Goal: Information Seeking & Learning: Understand process/instructions

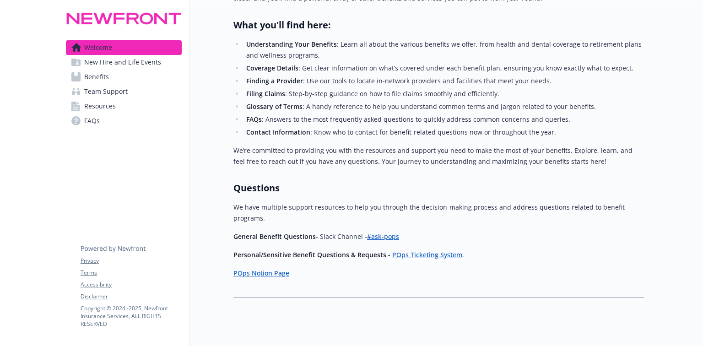
scroll to position [323, 0]
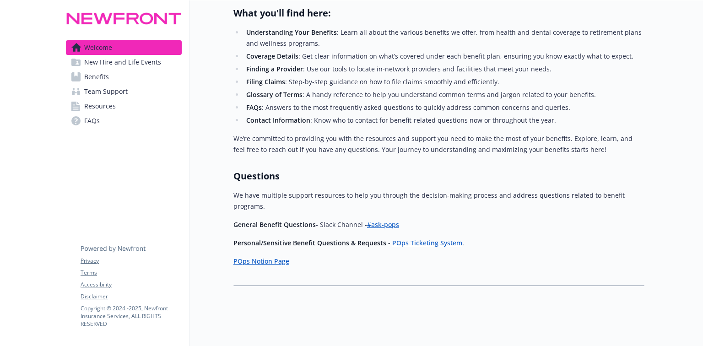
click at [106, 77] on span "Benefits" at bounding box center [96, 77] width 25 height 15
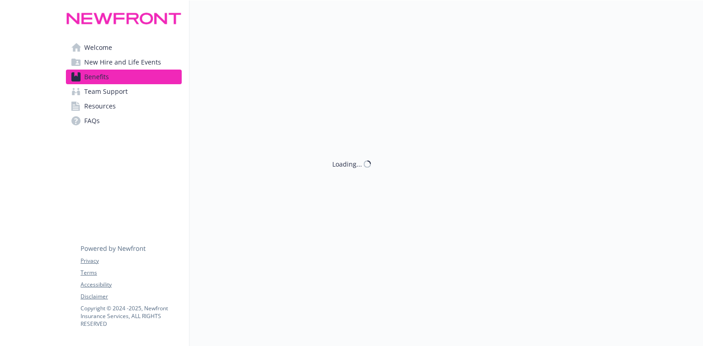
scroll to position [323, 0]
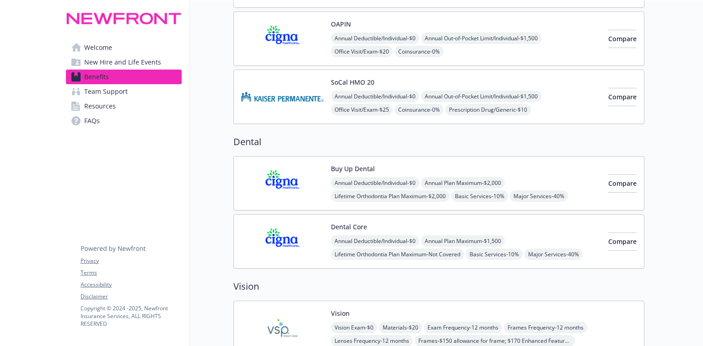
click at [103, 108] on span "Resources" at bounding box center [100, 106] width 32 height 15
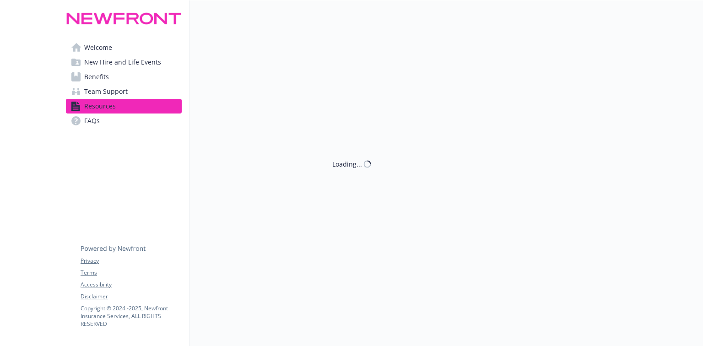
scroll to position [323, 0]
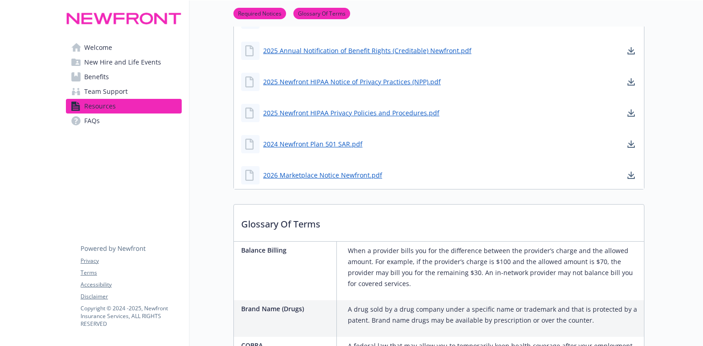
click at [89, 120] on span "FAQs" at bounding box center [92, 120] width 16 height 15
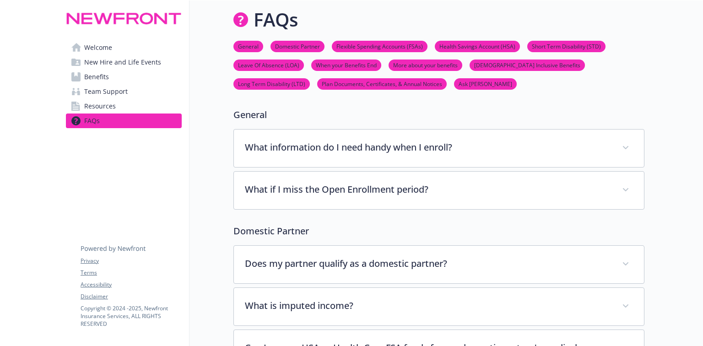
scroll to position [323, 0]
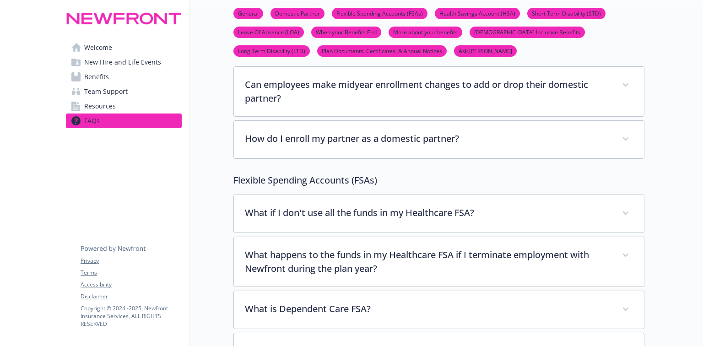
click at [103, 77] on span "Benefits" at bounding box center [96, 77] width 25 height 15
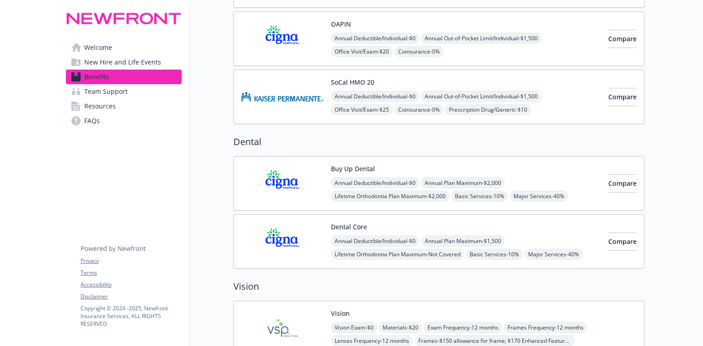
click at [116, 60] on span "New Hire and Life Events" at bounding box center [122, 62] width 77 height 15
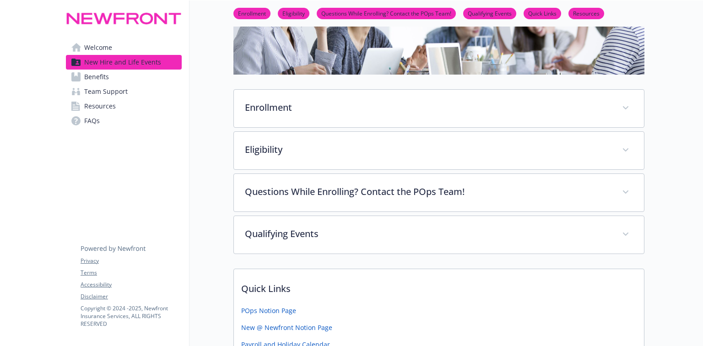
scroll to position [183, 0]
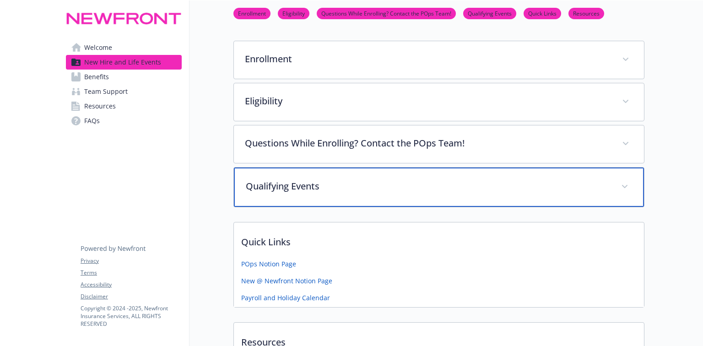
click at [312, 189] on p "Qualifying Events" at bounding box center [428, 186] width 364 height 14
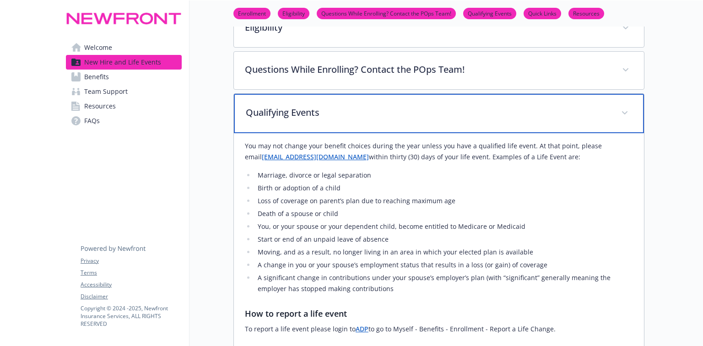
scroll to position [293, 0]
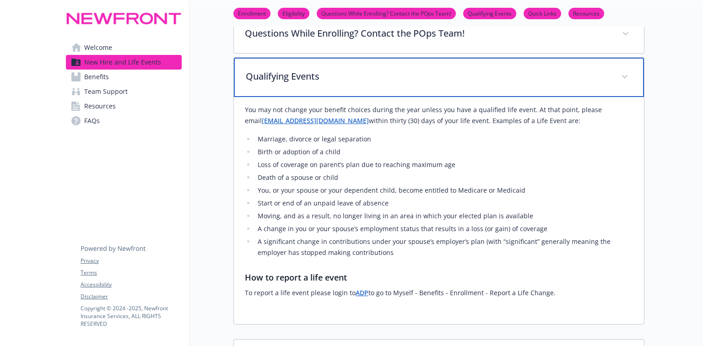
click at [281, 79] on p "Qualifying Events" at bounding box center [428, 77] width 364 height 14
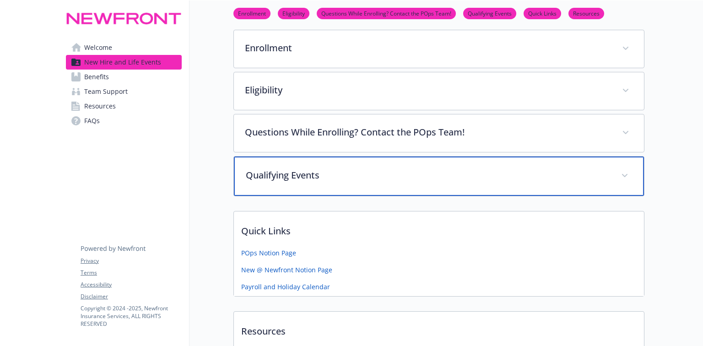
scroll to position [183, 0]
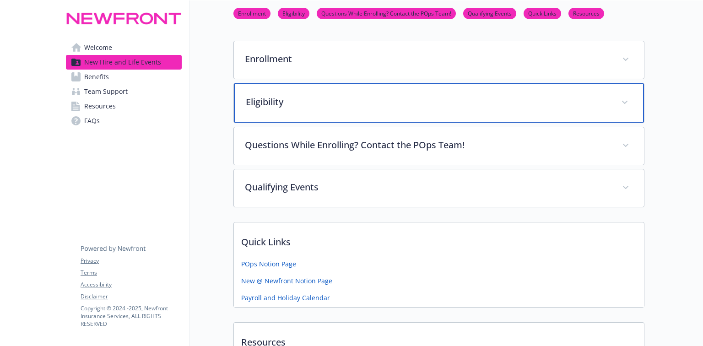
click at [271, 99] on p "Eligibility" at bounding box center [428, 102] width 364 height 14
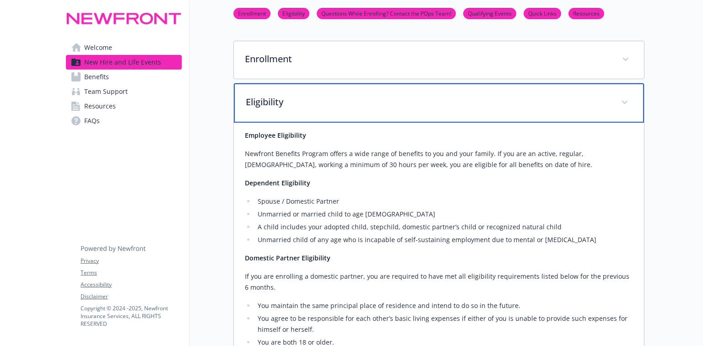
click at [271, 99] on p "Eligibility" at bounding box center [428, 102] width 364 height 14
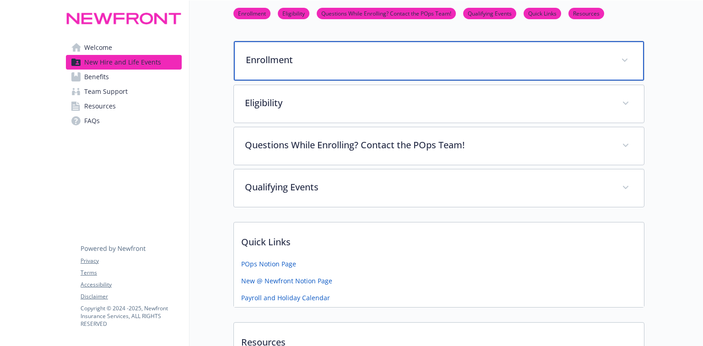
click at [271, 58] on p "Enrollment" at bounding box center [428, 60] width 364 height 14
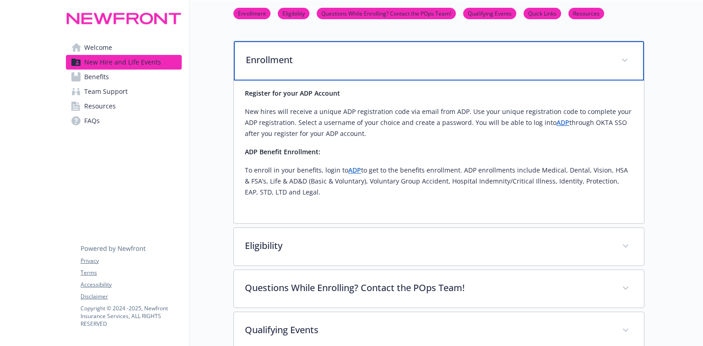
click at [271, 58] on p "Enrollment" at bounding box center [428, 60] width 364 height 14
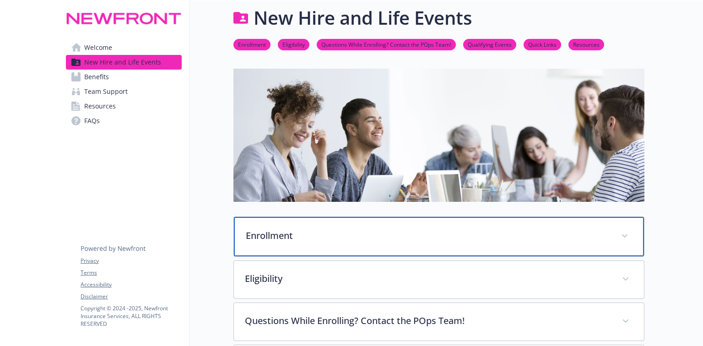
scroll to position [0, 0]
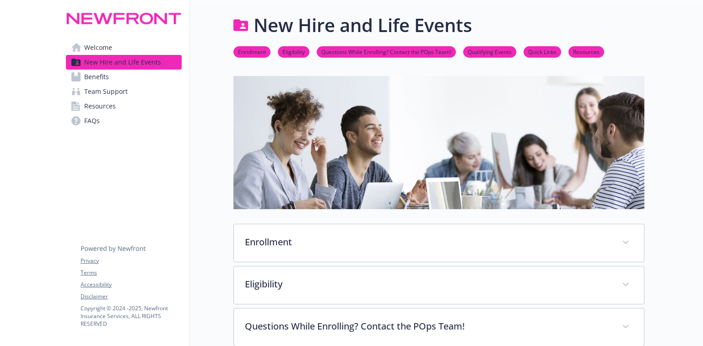
click at [101, 88] on span "Team Support" at bounding box center [105, 91] width 43 height 15
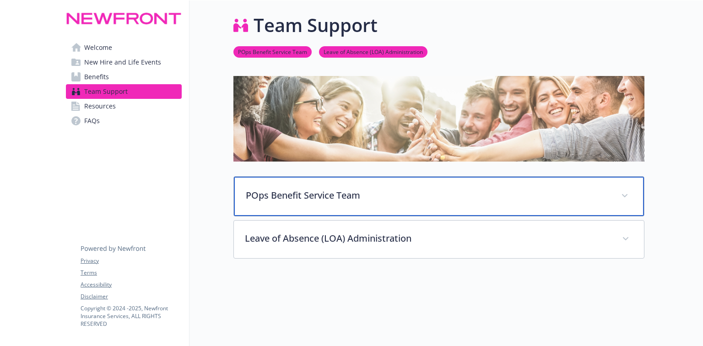
click at [306, 201] on p "POps Benefit Service Team" at bounding box center [428, 195] width 364 height 14
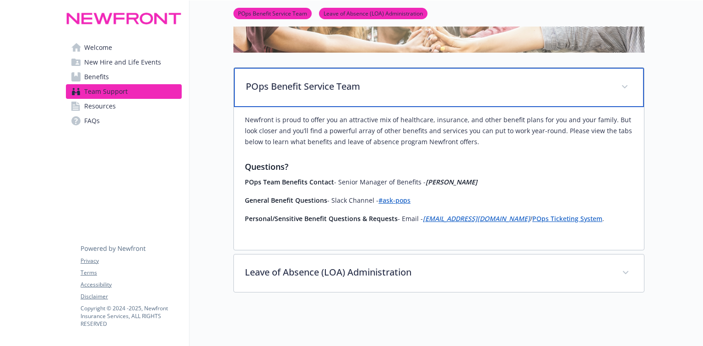
scroll to position [110, 0]
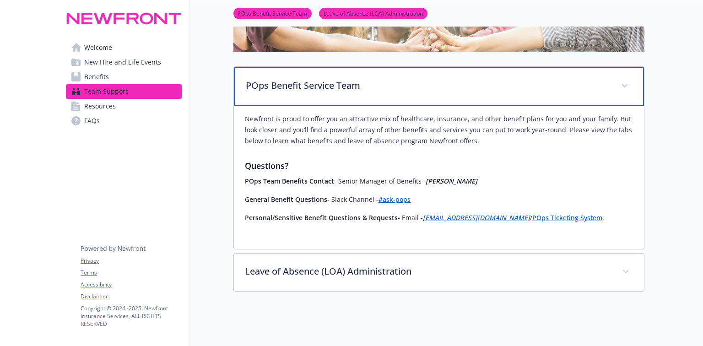
click at [318, 83] on p "POps Benefit Service Team" at bounding box center [428, 86] width 364 height 14
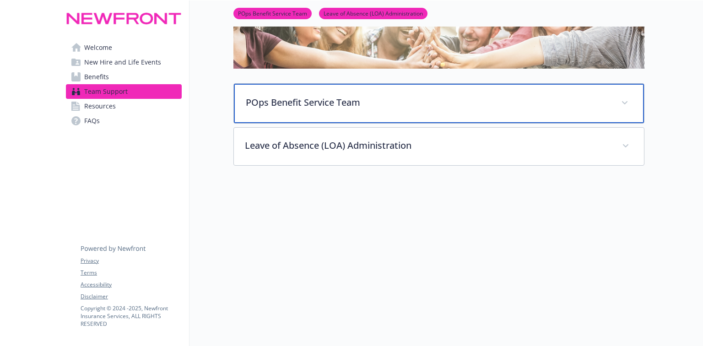
scroll to position [97, 0]
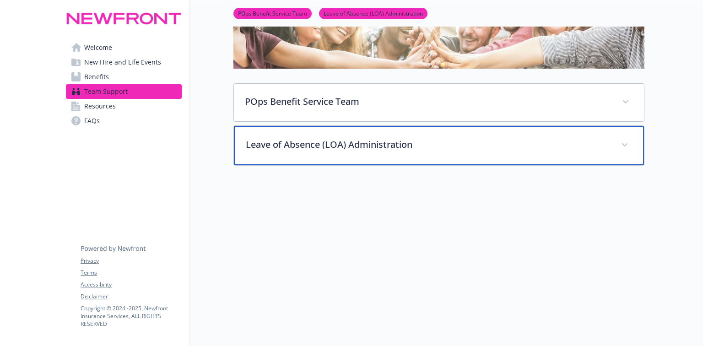
click at [315, 144] on p "Leave of Absence (LOA) Administration" at bounding box center [428, 145] width 364 height 14
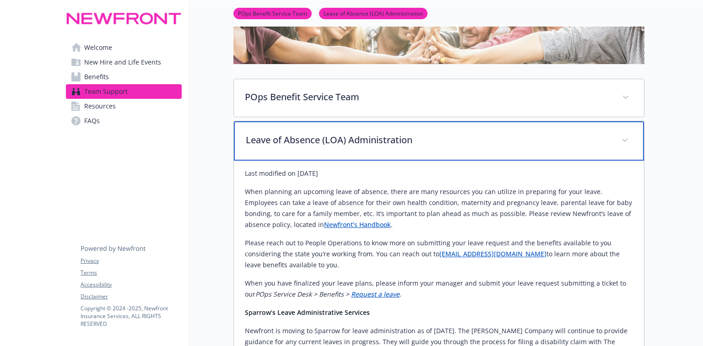
click at [315, 144] on p "Leave of Absence (LOA) Administration" at bounding box center [428, 140] width 364 height 14
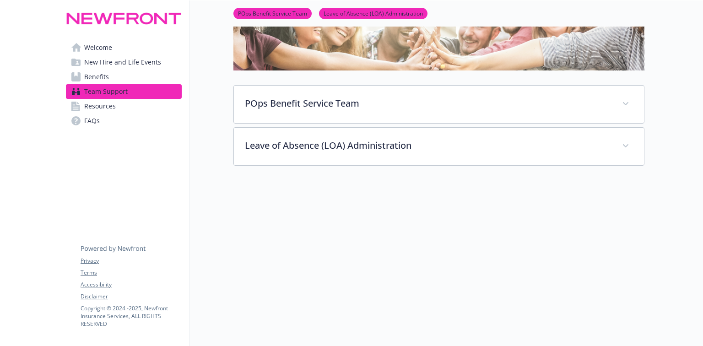
scroll to position [96, 0]
click at [126, 64] on span "New Hire and Life Events" at bounding box center [122, 62] width 77 height 15
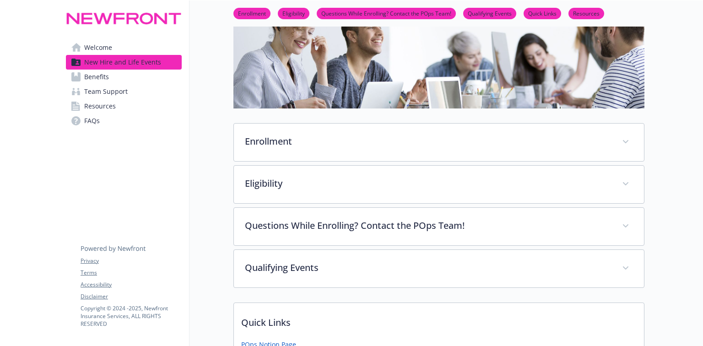
scroll to position [97, 0]
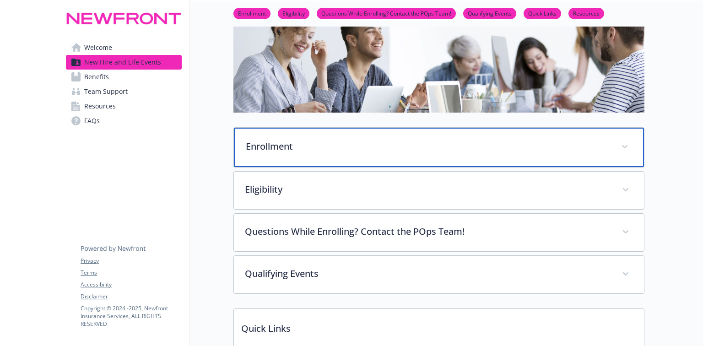
click at [269, 150] on p "Enrollment" at bounding box center [428, 147] width 364 height 14
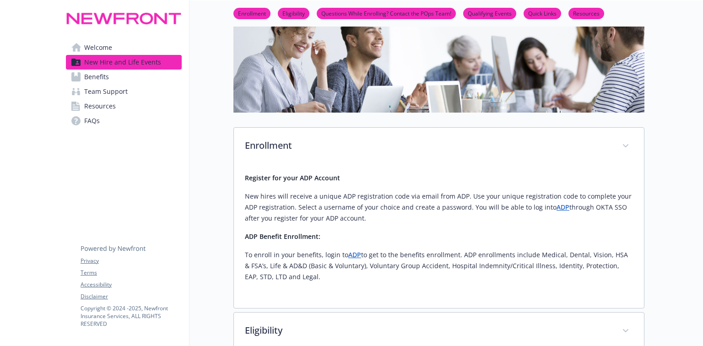
click at [102, 80] on span "Benefits" at bounding box center [96, 77] width 25 height 15
